Goal: Task Accomplishment & Management: Manage account settings

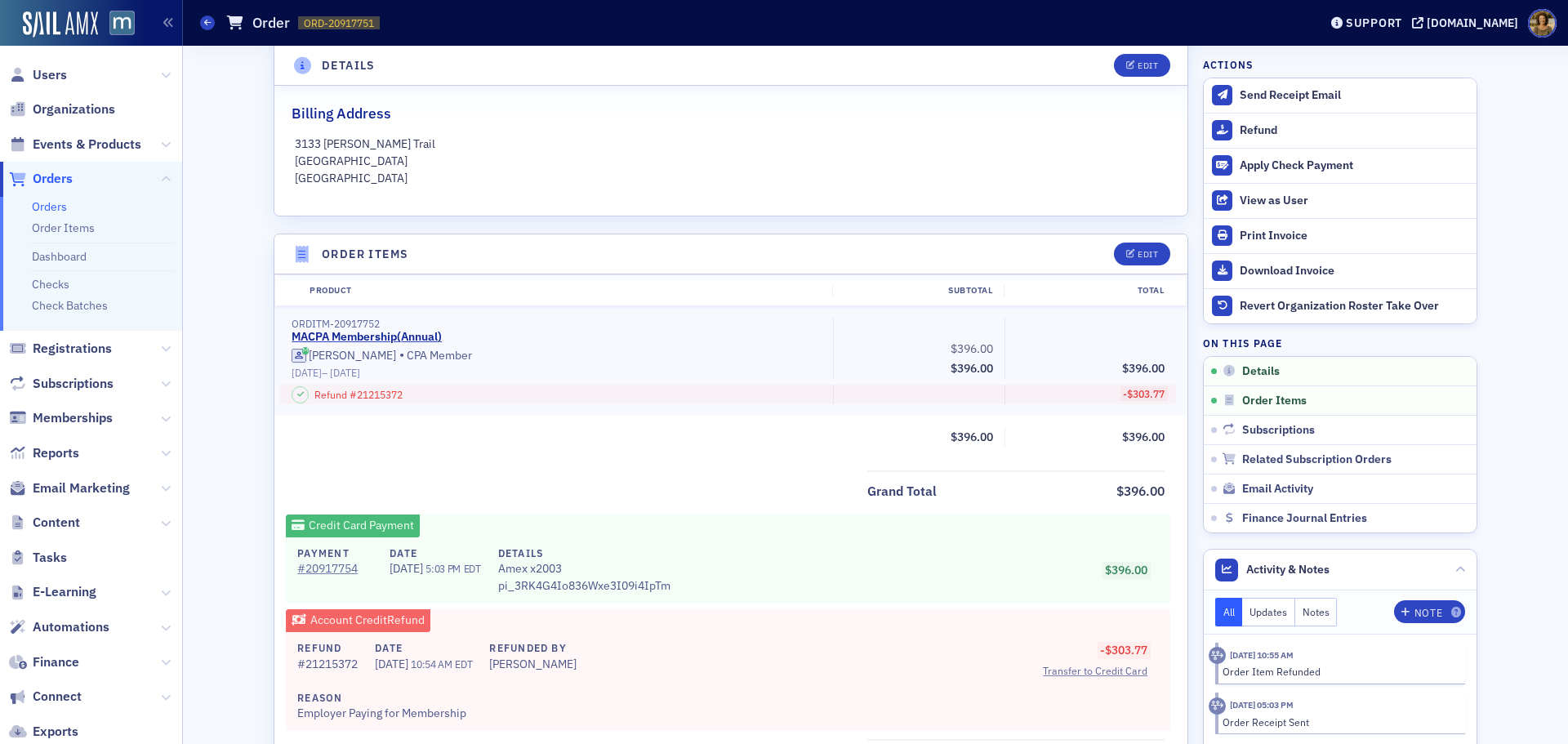
scroll to position [408, 0]
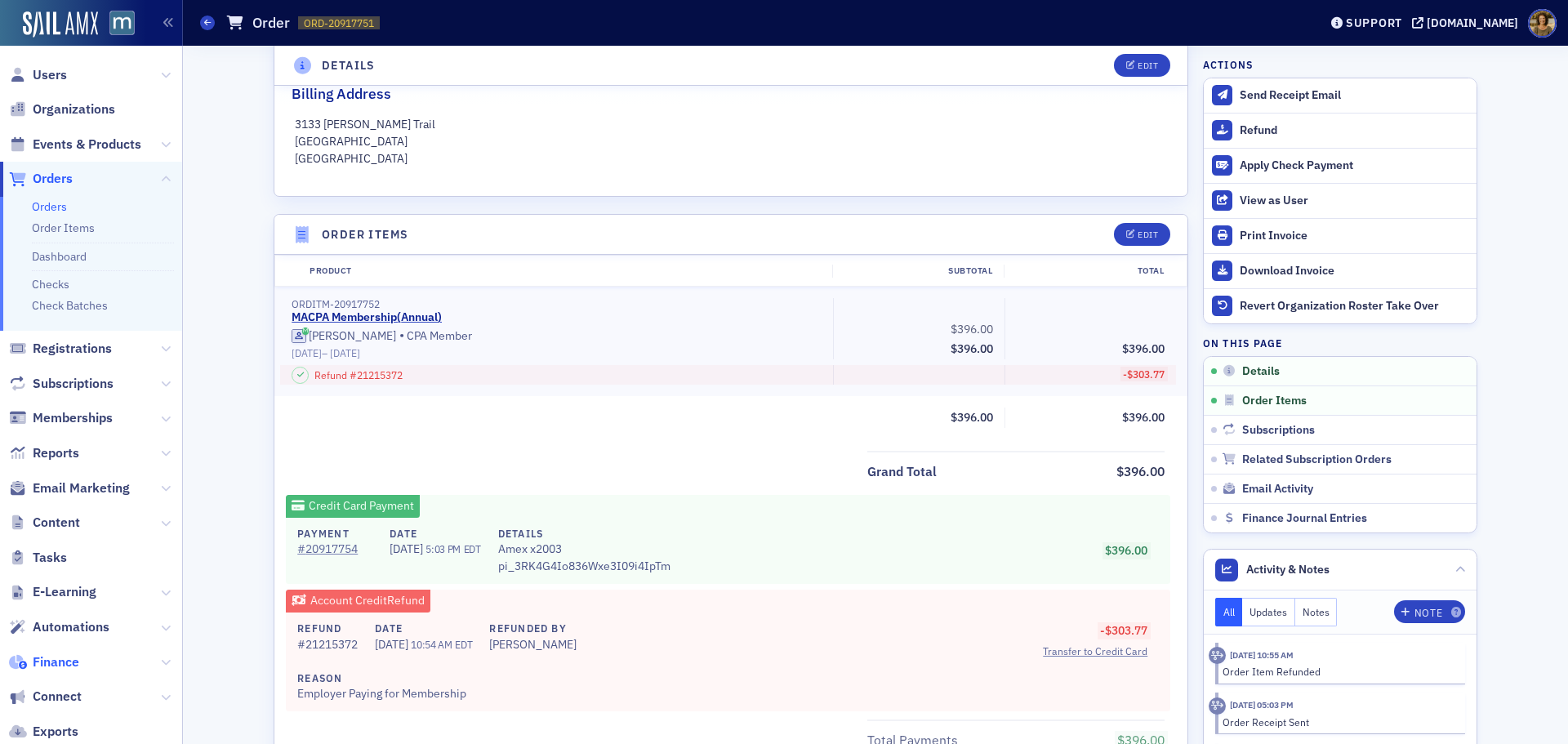
click at [63, 670] on span "Finance" at bounding box center [56, 662] width 47 height 18
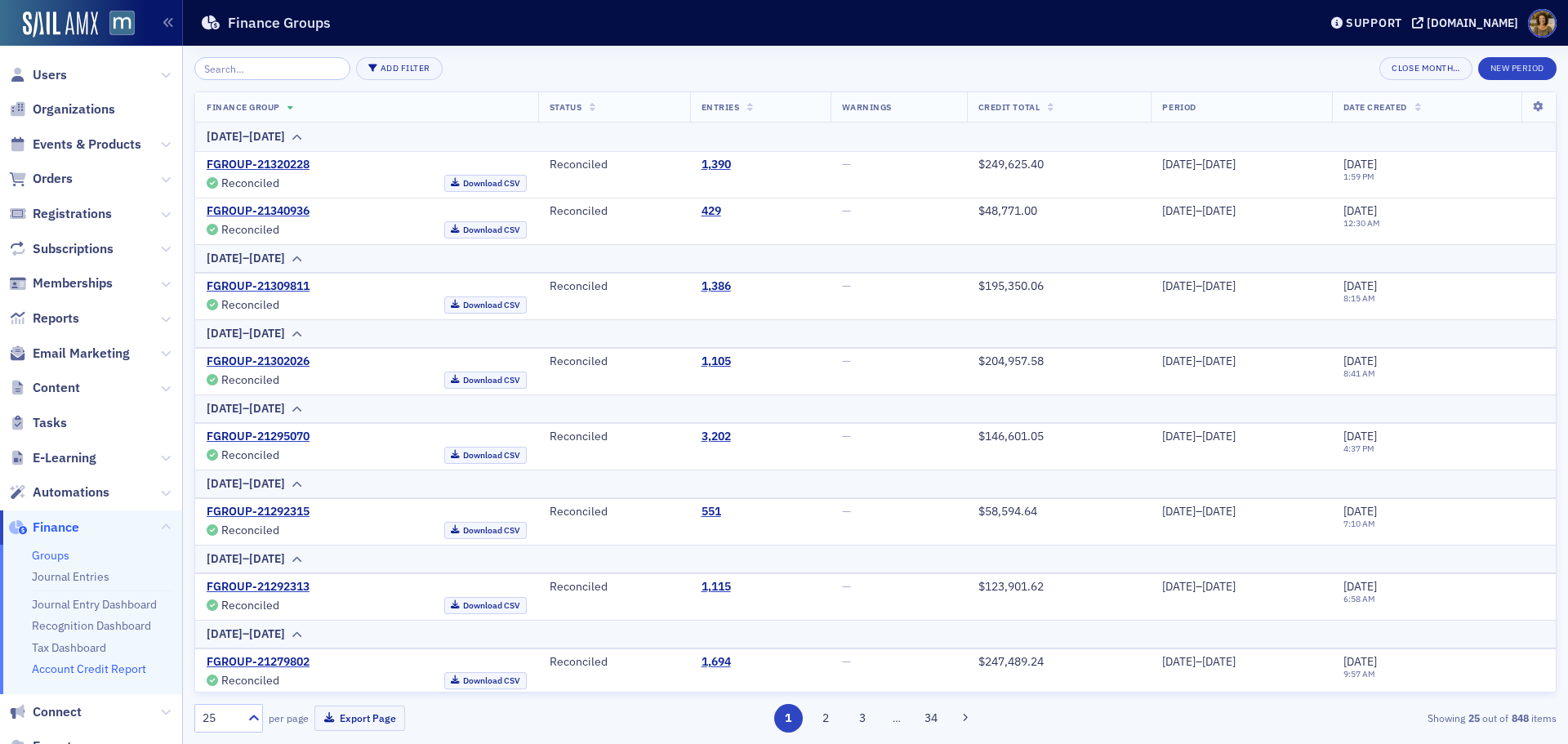
click at [69, 672] on link "Account Credit Report" at bounding box center [89, 669] width 114 height 15
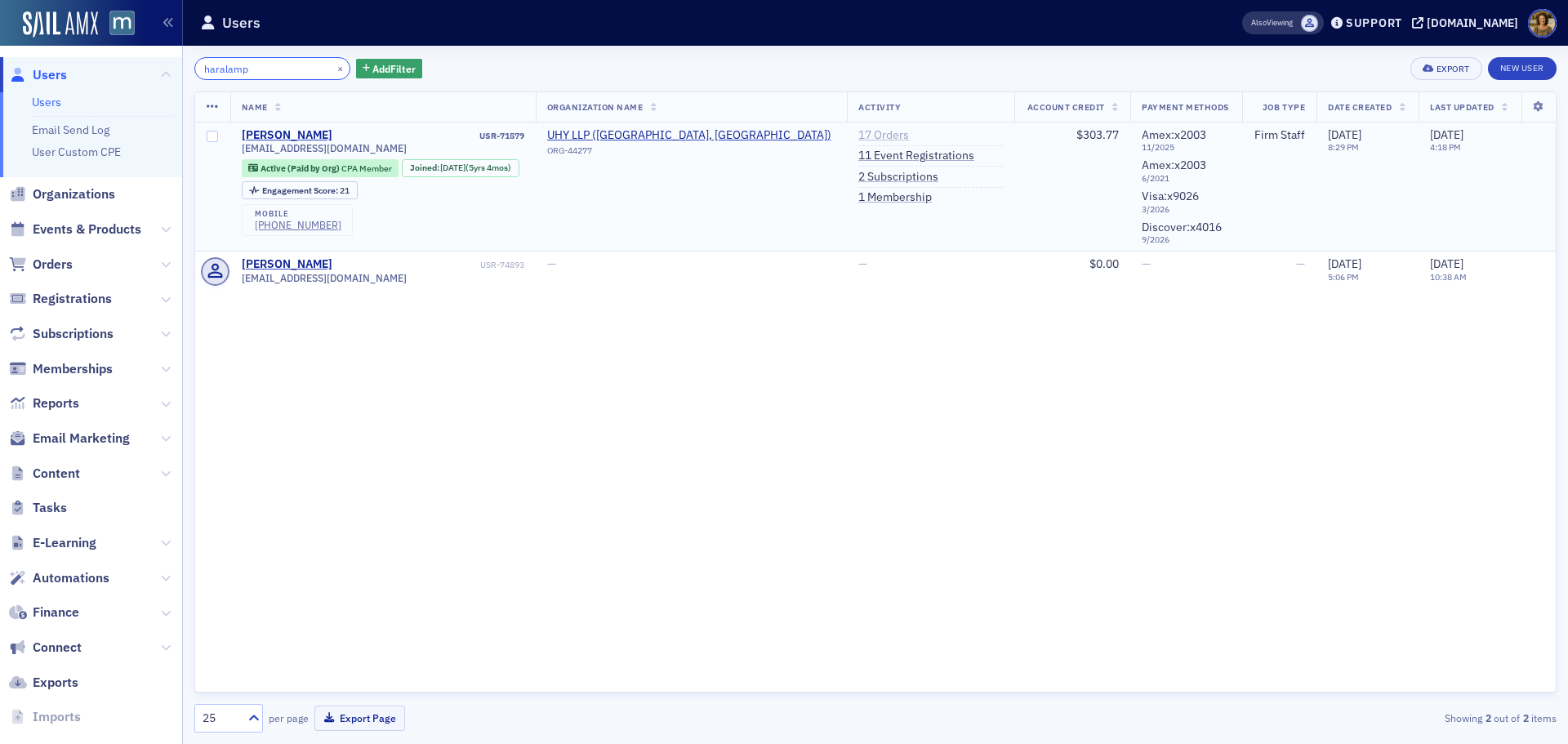
type input "haralamp"
click at [858, 132] on link "17 Orders" at bounding box center [884, 136] width 51 height 15
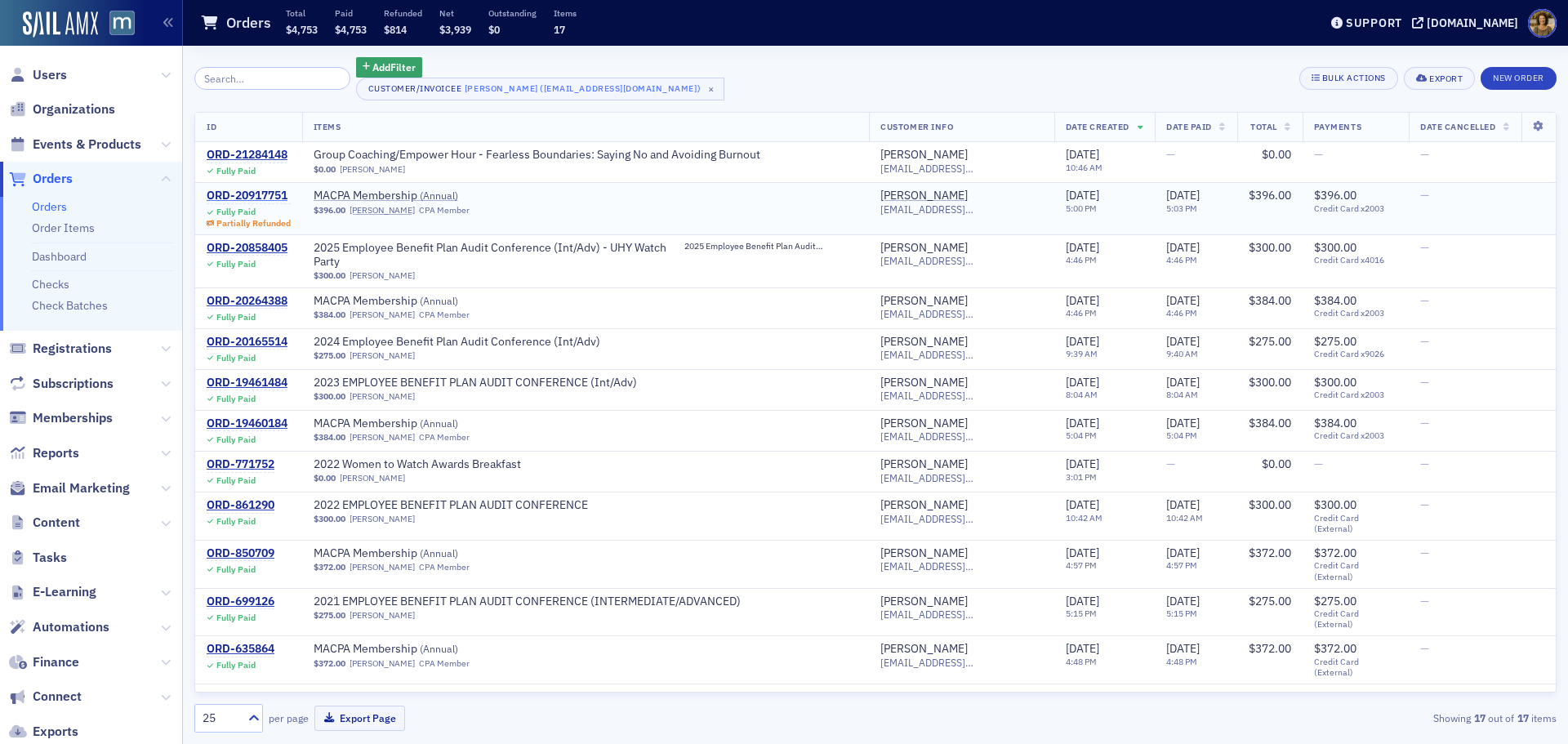
click at [277, 197] on div "ORD-20917751" at bounding box center [249, 197] width 84 height 15
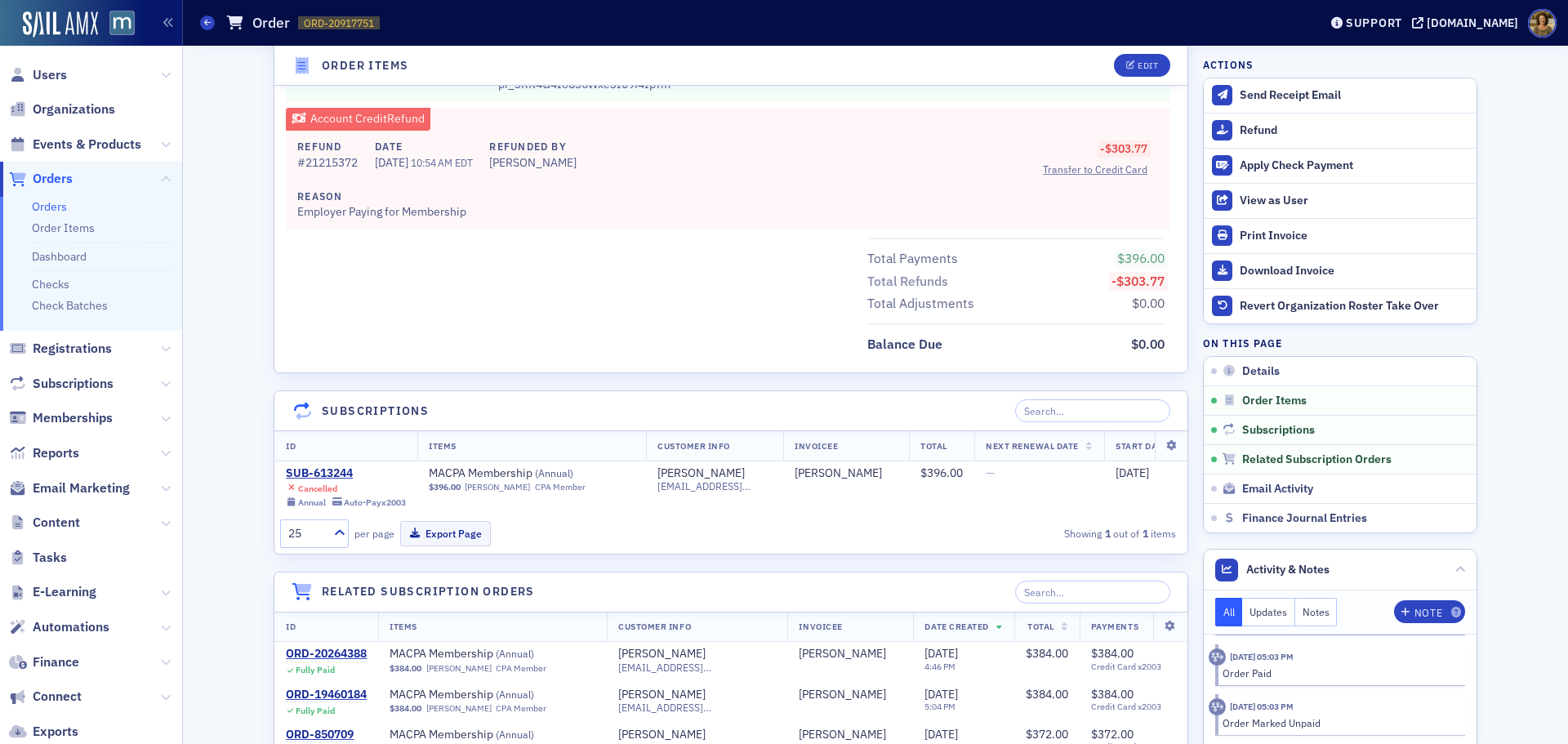
scroll to position [898, 0]
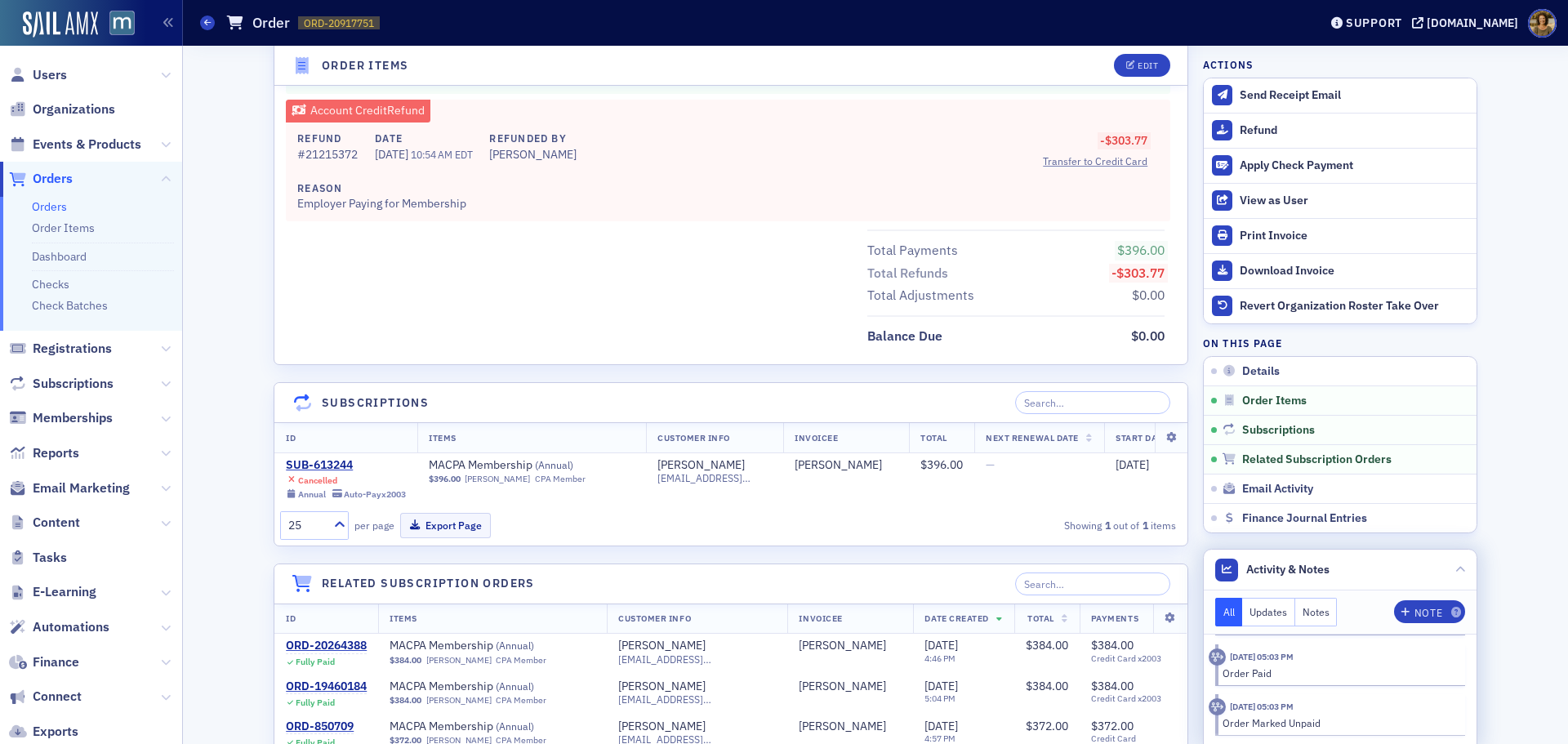
click at [1312, 615] on button "Notes" at bounding box center [1316, 612] width 42 height 29
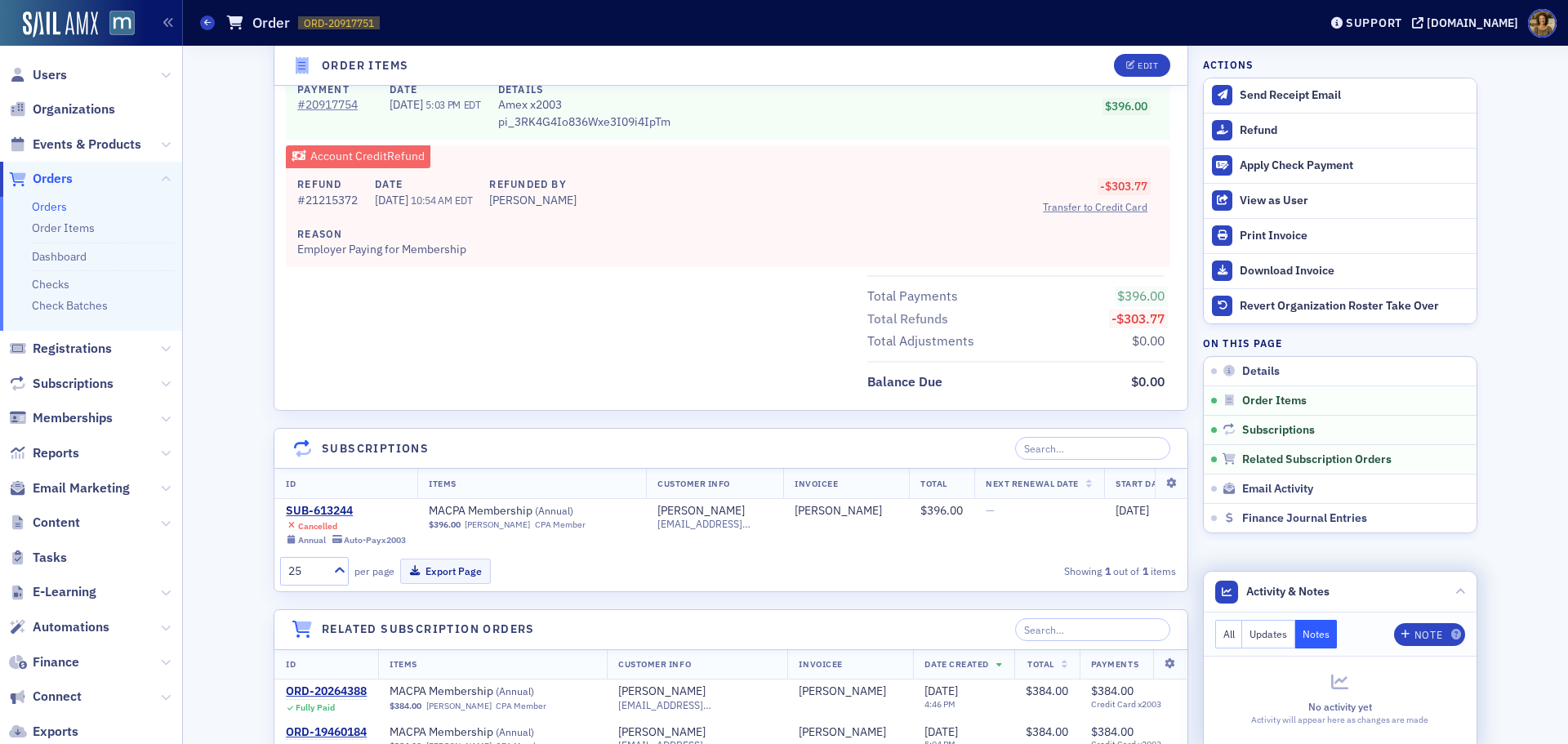
scroll to position [817, 0]
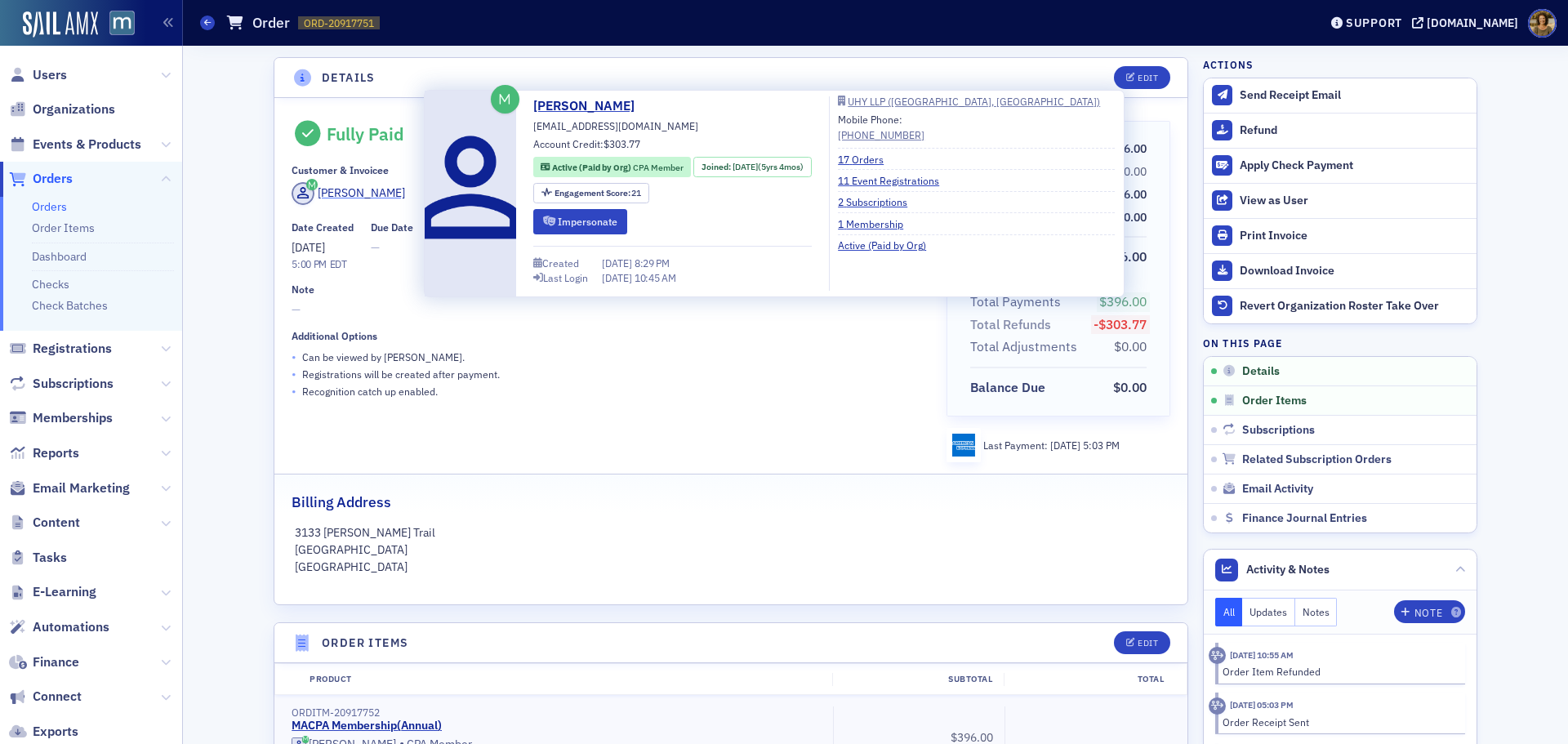
click at [388, 194] on div "[PERSON_NAME]" at bounding box center [360, 193] width 87 height 17
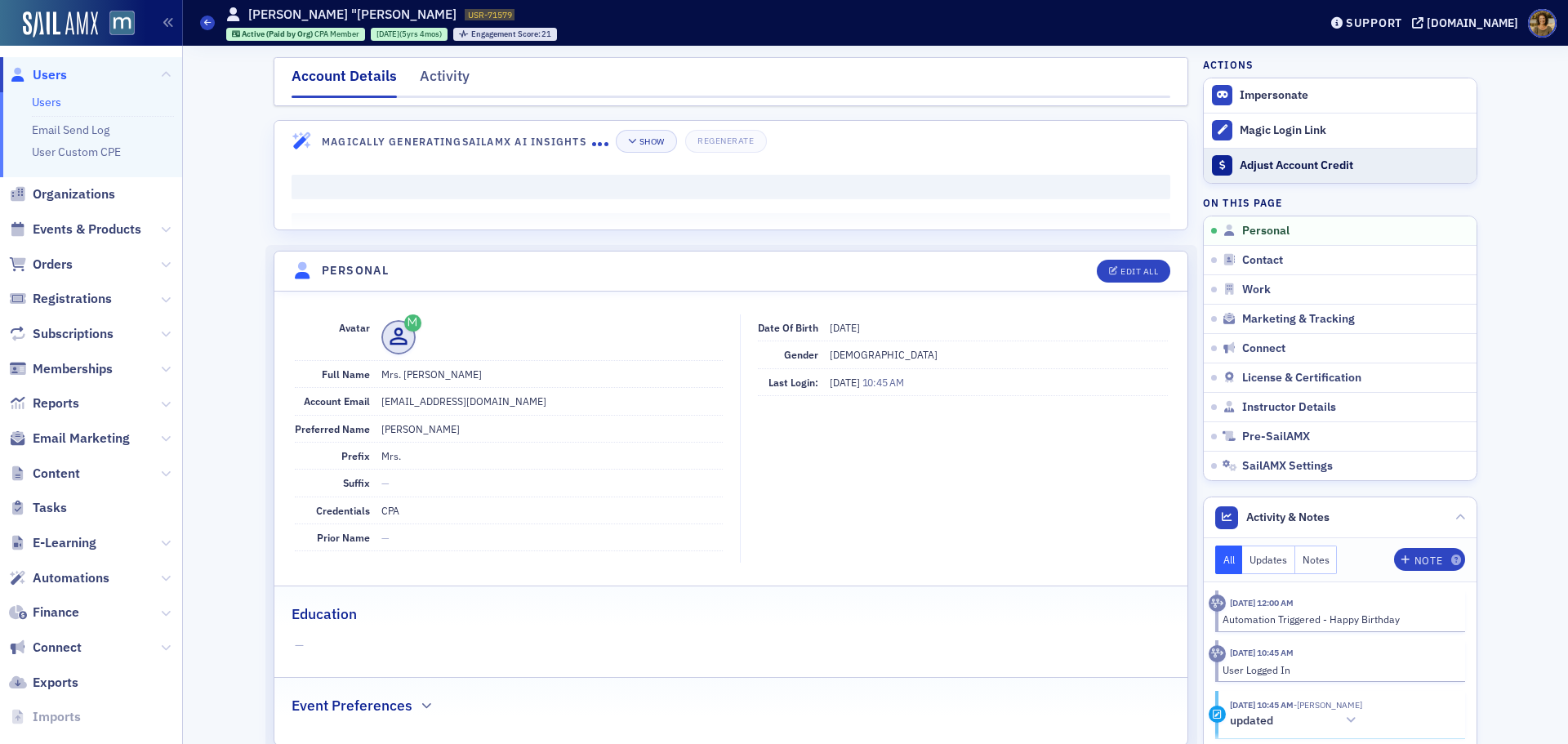
click at [1240, 168] on div "Adjust Account Credit" at bounding box center [1355, 166] width 228 height 15
